Goal: Book appointment/travel/reservation

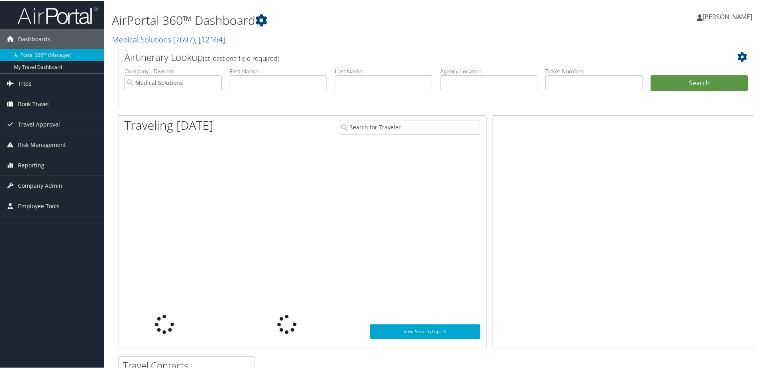
click at [32, 105] on span "Book Travel" at bounding box center [33, 103] width 31 height 20
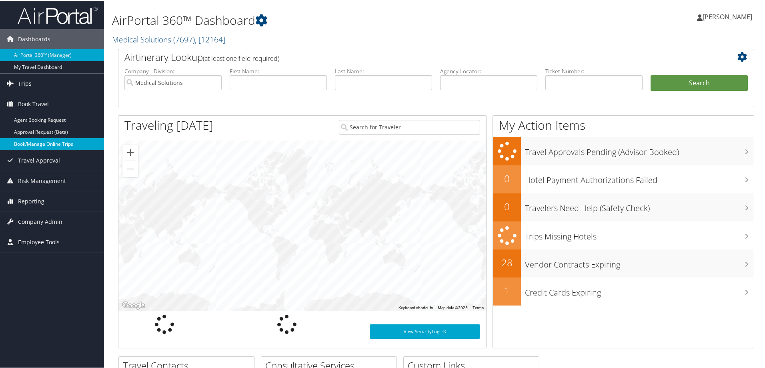
click at [37, 143] on link "Book/Manage Online Trips" at bounding box center [52, 143] width 104 height 12
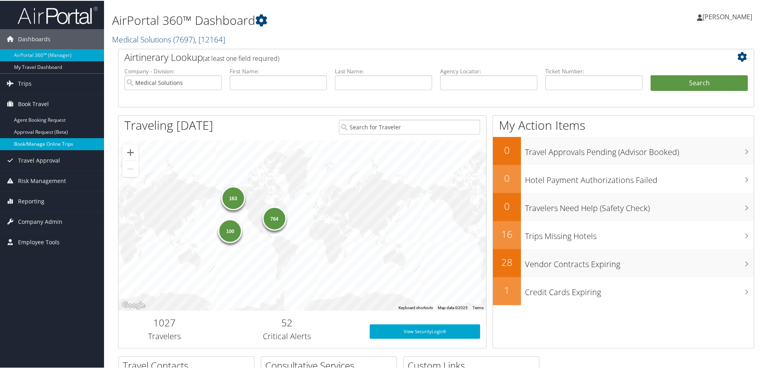
click at [43, 141] on link "Book/Manage Online Trips" at bounding box center [52, 143] width 104 height 12
